Goal: Communication & Community: Ask a question

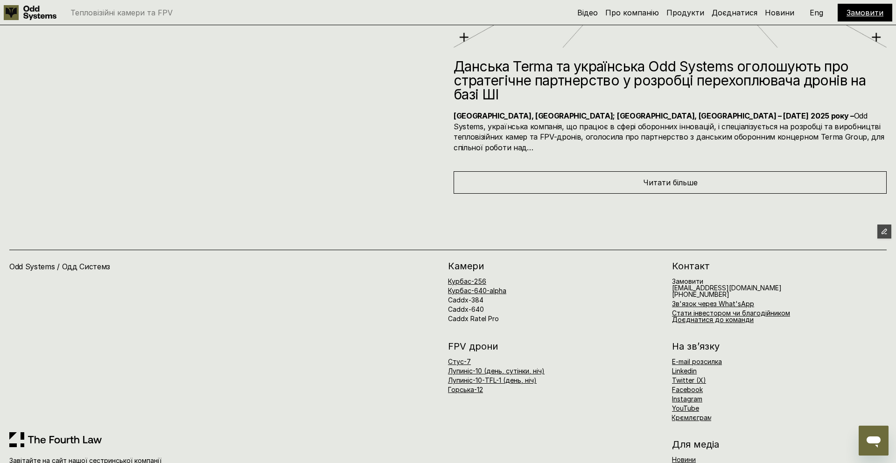
scroll to position [5448, 0]
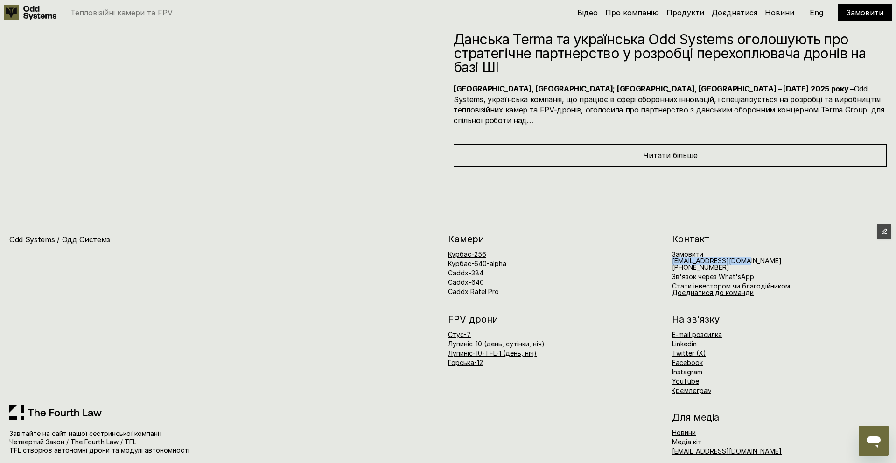
drag, startPoint x: 746, startPoint y: 250, endPoint x: 670, endPoint y: 253, distance: 75.7
click at [670, 253] on div "[PERSON_NAME]-256 Курбас-640-alpha Caddx-384 Caddx-640 Caddx Ratel Pro Контакт …" at bounding box center [667, 265] width 439 height 62
copy h6 "[EMAIL_ADDRESS][DOMAIN_NAME]"
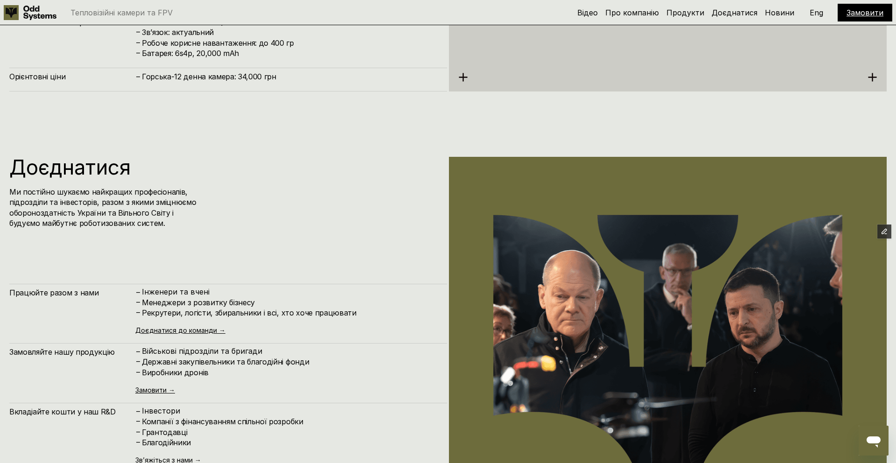
scroll to position [4465, 0]
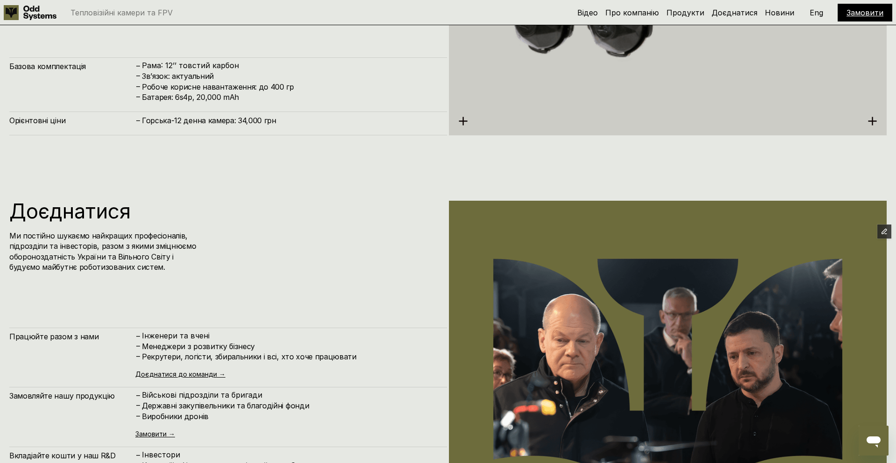
click at [876, 442] on icon "Open messaging window" at bounding box center [874, 441] width 14 height 11
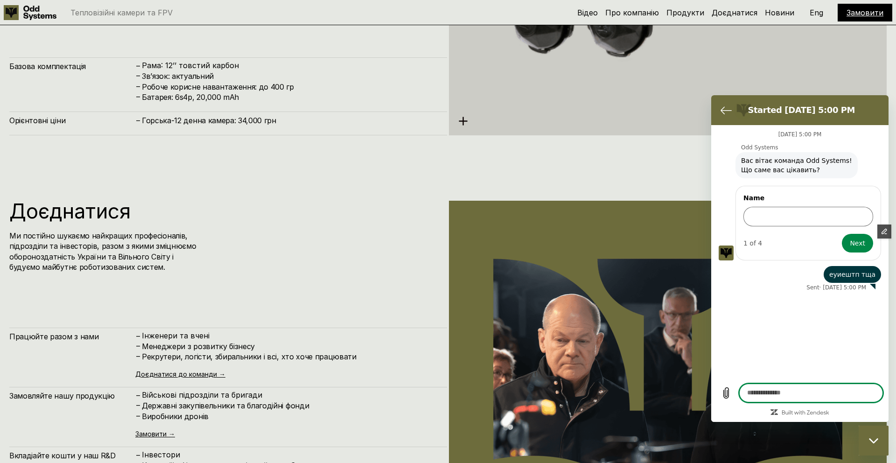
scroll to position [0, 0]
click at [802, 222] on input "Name" at bounding box center [809, 217] width 130 height 20
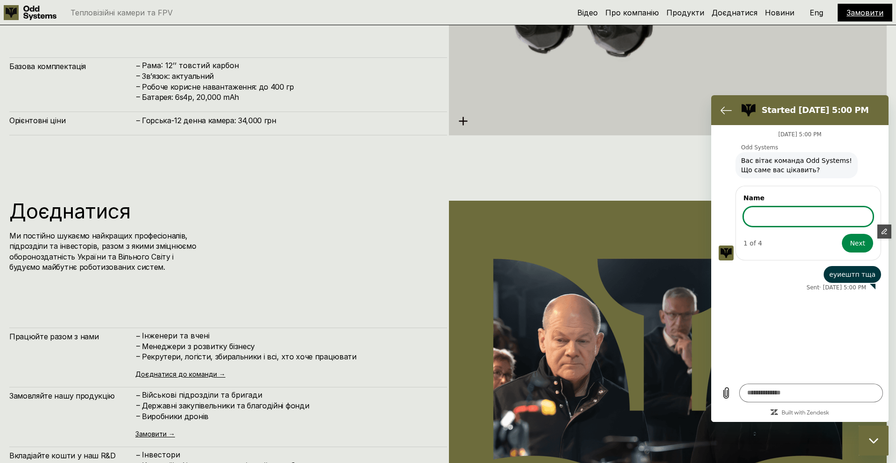
type input "****"
click at [730, 110] on icon "Back to the conversation list" at bounding box center [726, 110] width 10 height 7
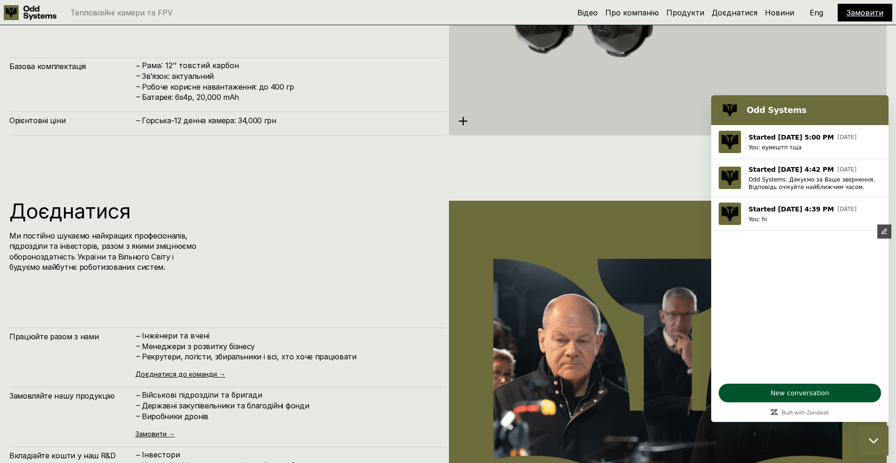
click at [806, 393] on span "New conversation" at bounding box center [800, 392] width 147 height 11
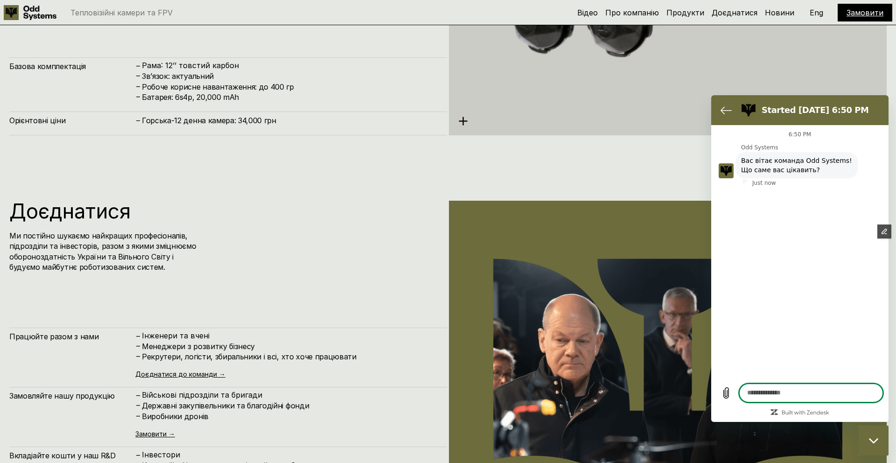
type textarea "*"
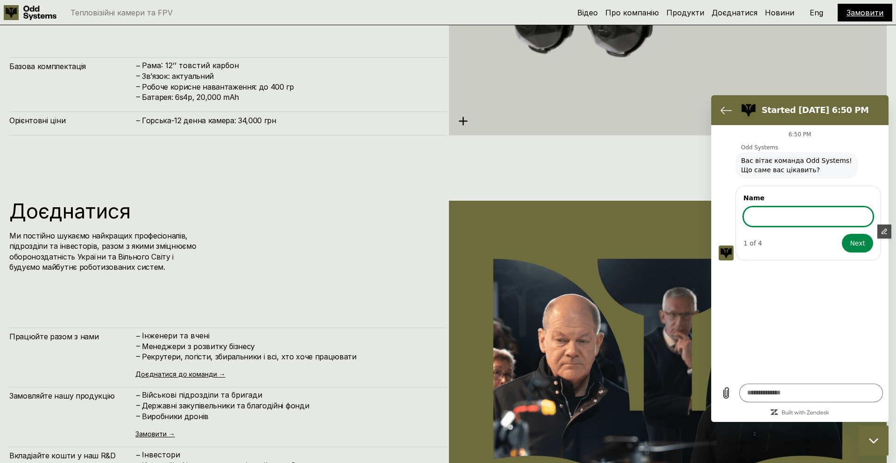
click at [773, 215] on input "Name" at bounding box center [809, 217] width 130 height 20
type input "****"
click at [846, 239] on button "Next" at bounding box center [857, 243] width 31 height 19
type textarea "*"
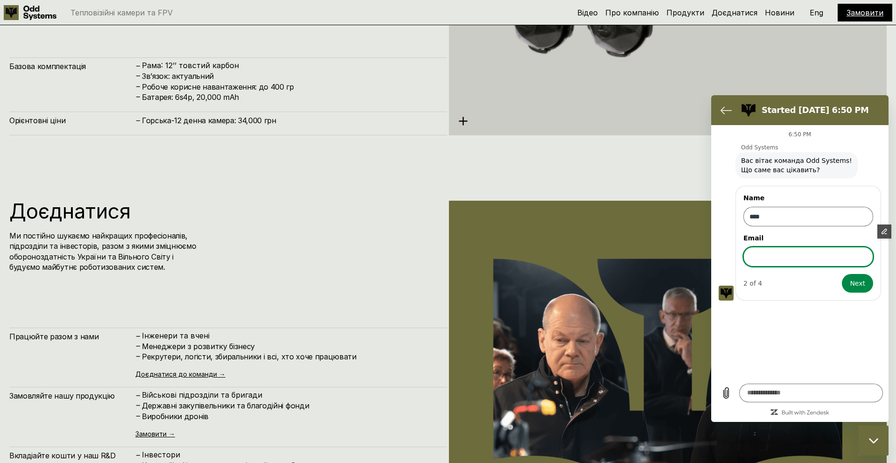
click at [775, 257] on input "Email" at bounding box center [809, 257] width 130 height 20
type input "**********"
click at [859, 279] on span "Next" at bounding box center [857, 283] width 15 height 11
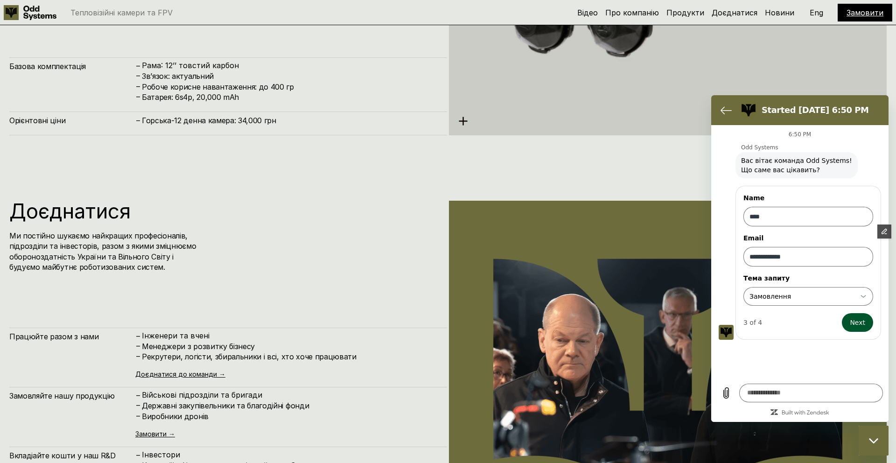
click at [852, 320] on span "Next" at bounding box center [857, 322] width 15 height 11
type textarea "*"
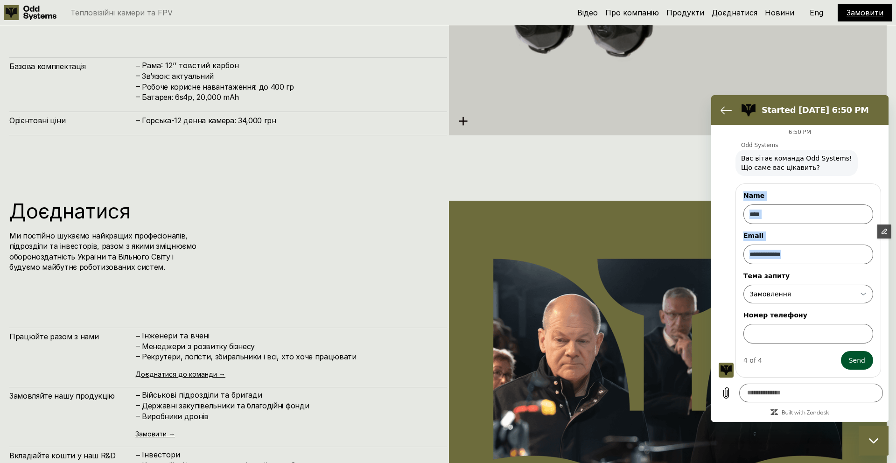
click at [852, 320] on label "Номер телефону" at bounding box center [809, 315] width 130 height 9
click at [852, 324] on input "Номер телефону" at bounding box center [809, 334] width 130 height 20
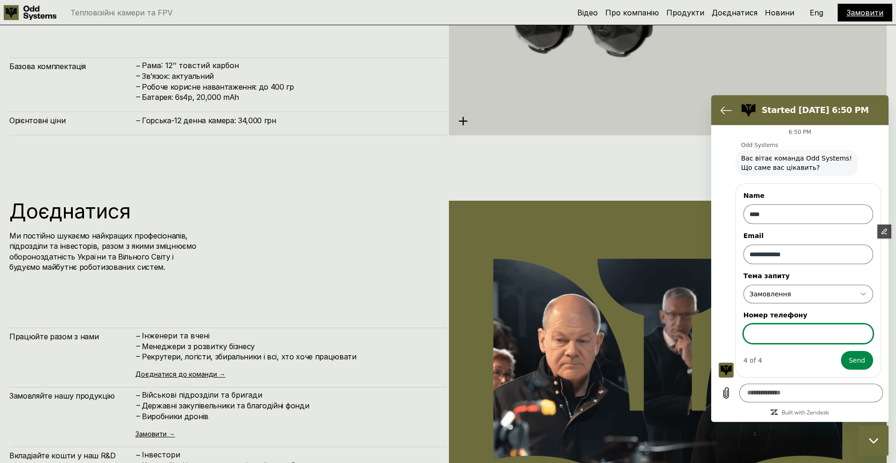
click at [790, 331] on input "Номер телефону" at bounding box center [809, 334] width 130 height 20
click at [789, 299] on div "**********" at bounding box center [803, 294] width 108 height 17
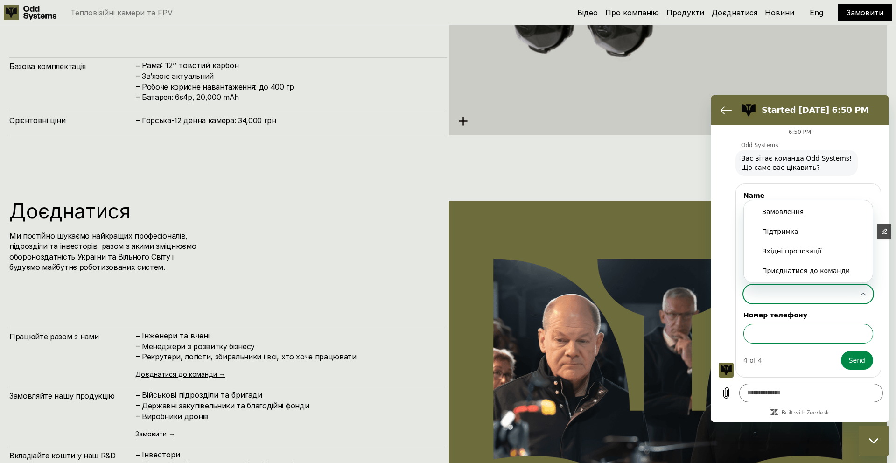
scroll to position [0, 0]
click at [809, 236] on div "Підтримка" at bounding box center [808, 231] width 92 height 9
type input "*********"
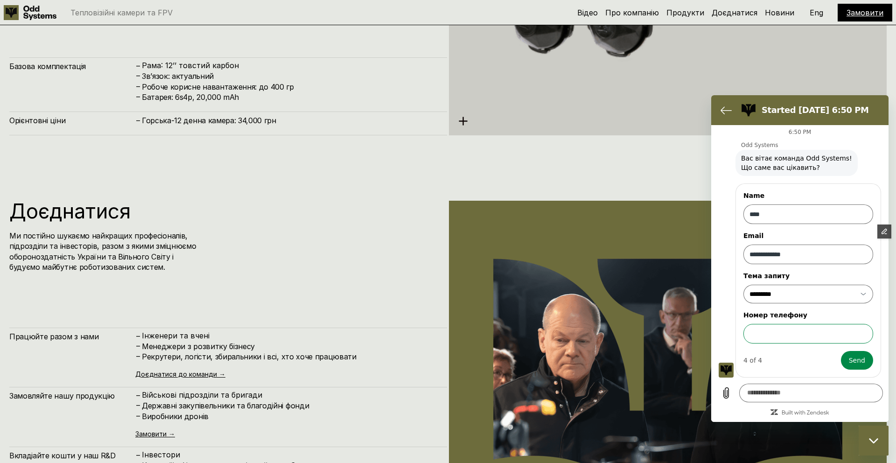
click at [840, 327] on input "Номер телефону" at bounding box center [809, 334] width 130 height 20
type input "********"
click at [861, 366] on button "Send" at bounding box center [857, 360] width 32 height 19
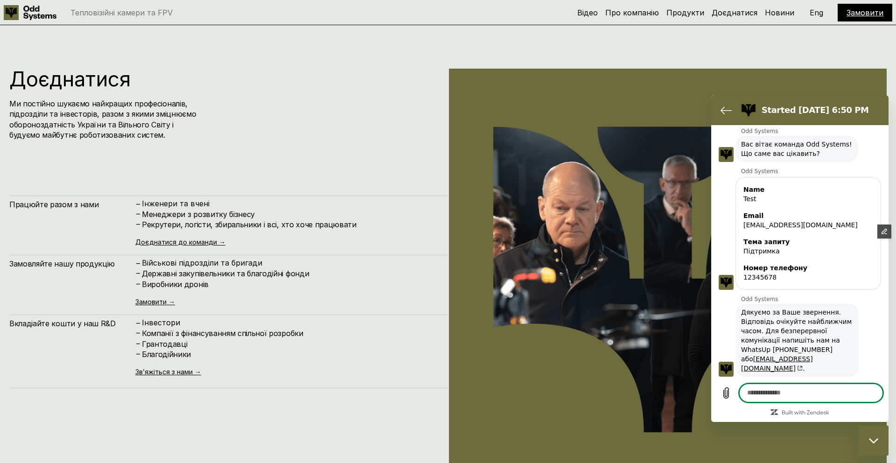
scroll to position [4607, 0]
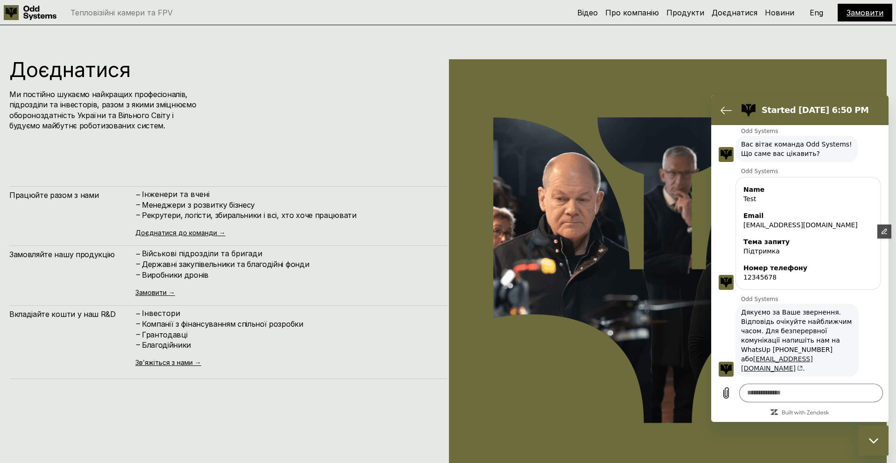
click at [803, 366] on icon "(opens in a new tab)" at bounding box center [799, 369] width 7 height 6
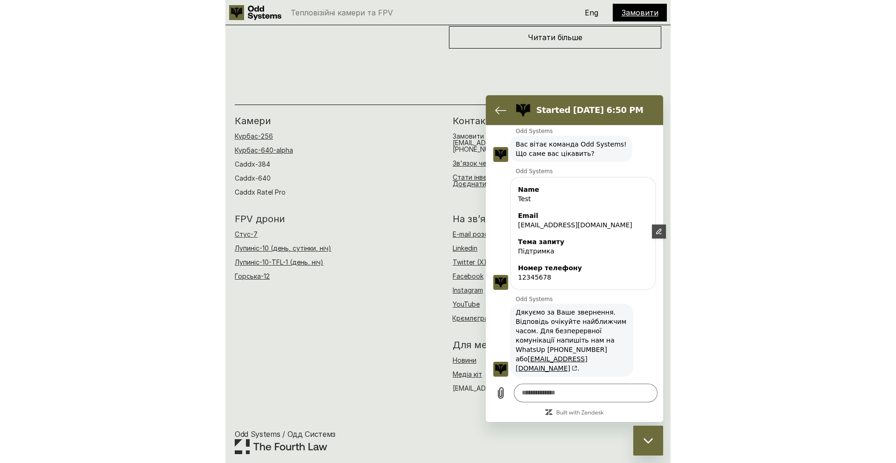
scroll to position [5448, 0]
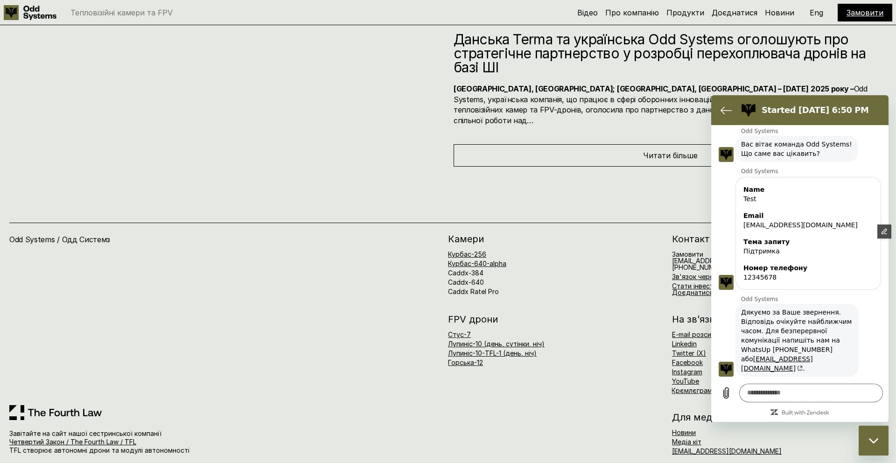
click at [811, 317] on span "Дякуємо за Ваше звернення. Відповідь очікуйте найближчим часом. Для безперервно…" at bounding box center [797, 340] width 112 height 65
type textarea "*"
